Goal: Find specific page/section: Find specific page/section

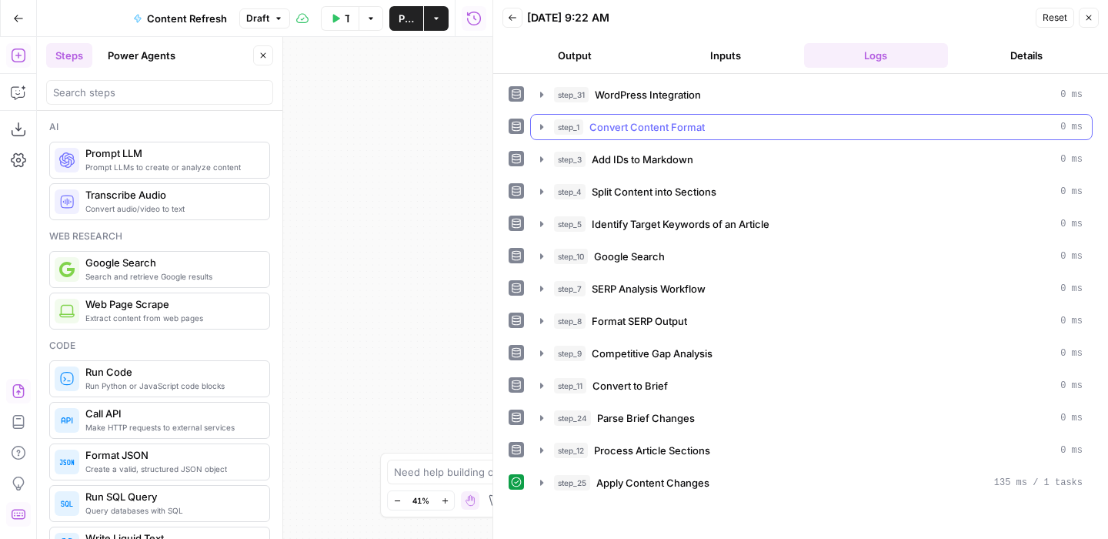
scroll to position [798, 0]
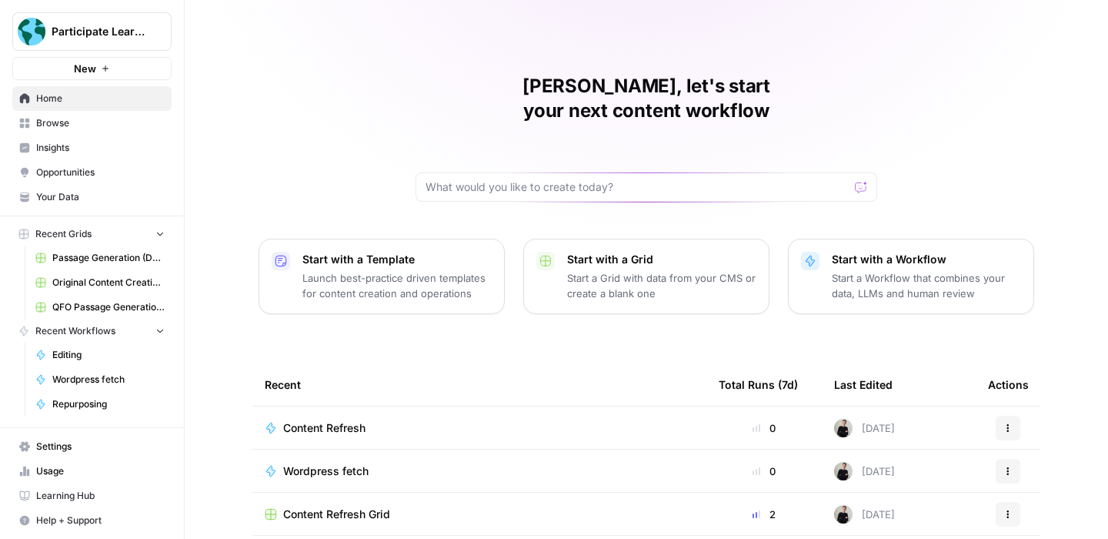
click at [113, 37] on span "Participate Learning" at bounding box center [98, 31] width 93 height 15
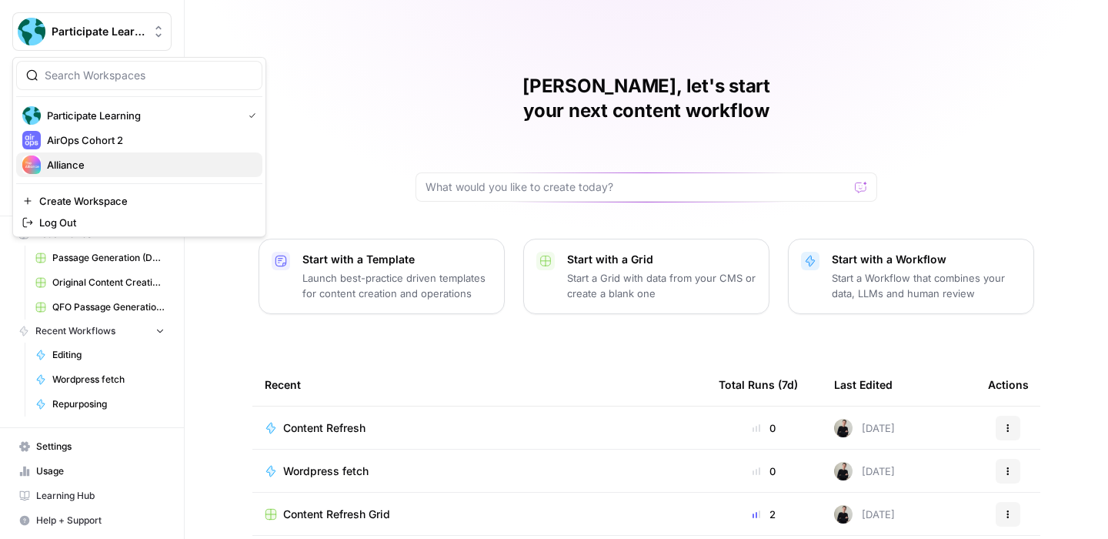
click at [104, 158] on span "Alliance" at bounding box center [148, 164] width 203 height 15
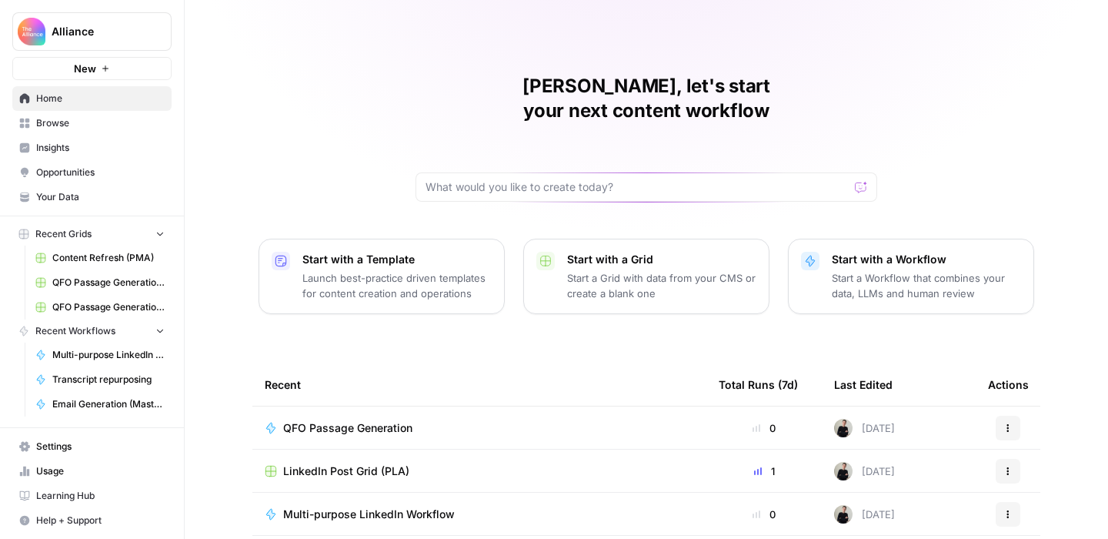
click at [94, 202] on span "Your Data" at bounding box center [100, 197] width 128 height 14
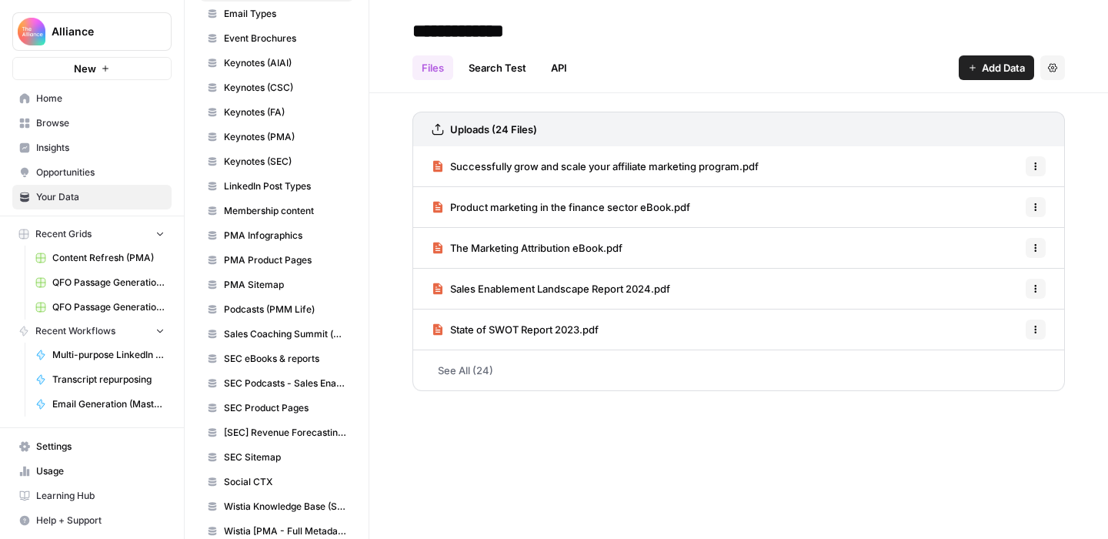
scroll to position [412, 0]
